Goal: Find specific page/section: Find specific page/section

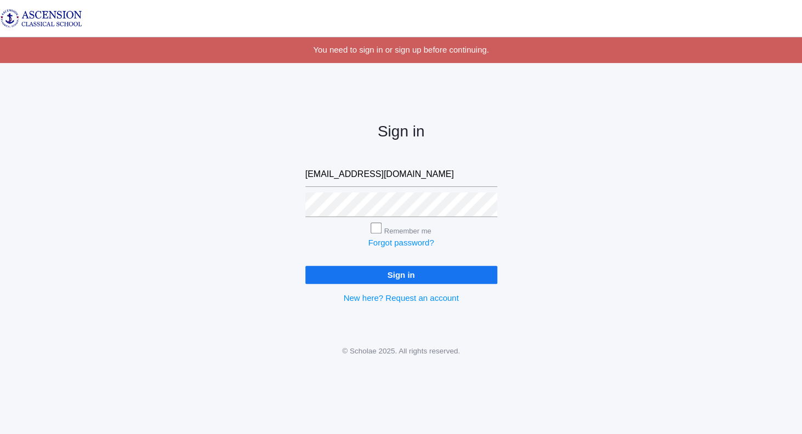
type input "[EMAIL_ADDRESS][DOMAIN_NAME]"
click at [376, 280] on input "Sign in" at bounding box center [401, 275] width 192 height 18
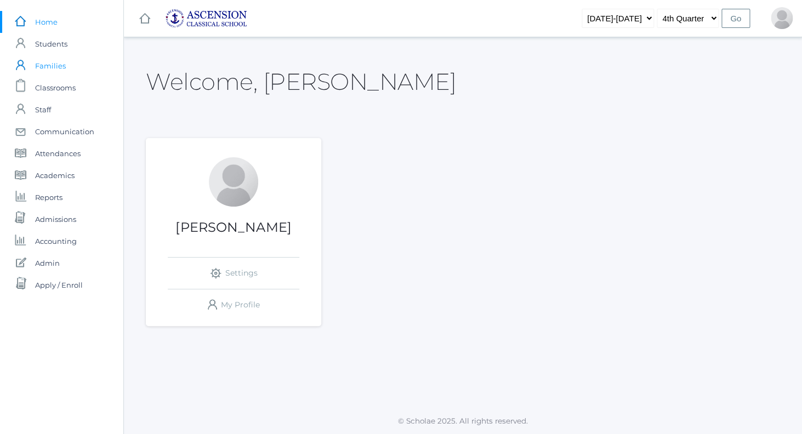
click at [55, 67] on span "Families" at bounding box center [50, 66] width 31 height 22
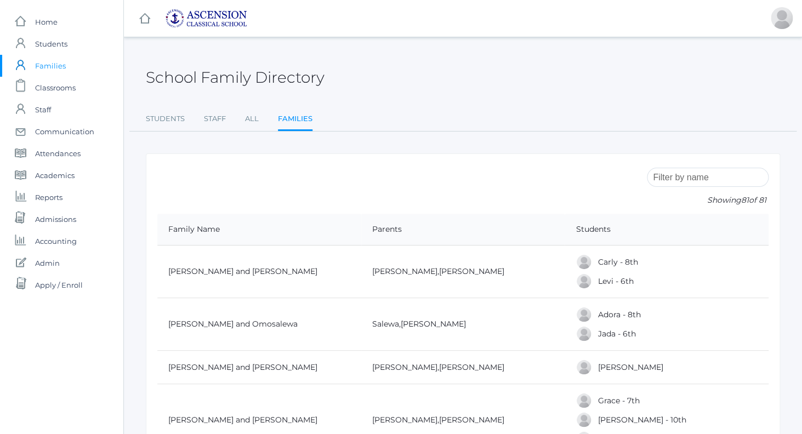
click at [661, 179] on input "search" at bounding box center [708, 177] width 122 height 19
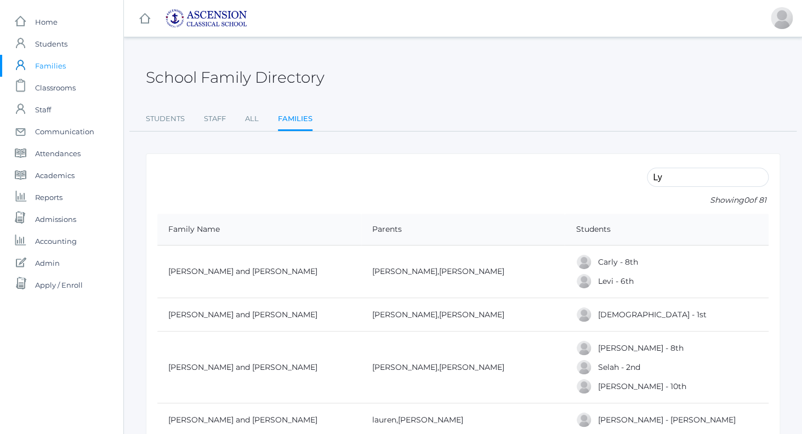
type input "L"
